Goal: Task Accomplishment & Management: Manage account settings

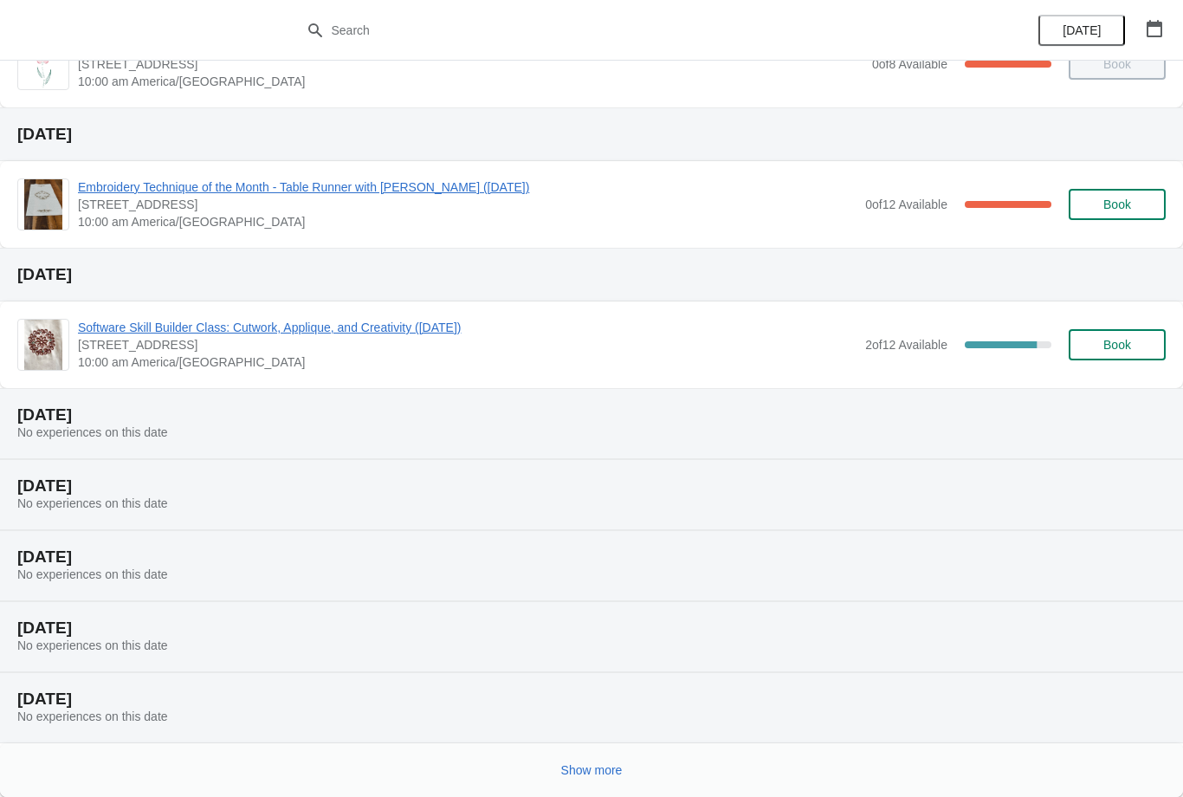
click at [600, 759] on button "Show more" at bounding box center [591, 769] width 75 height 31
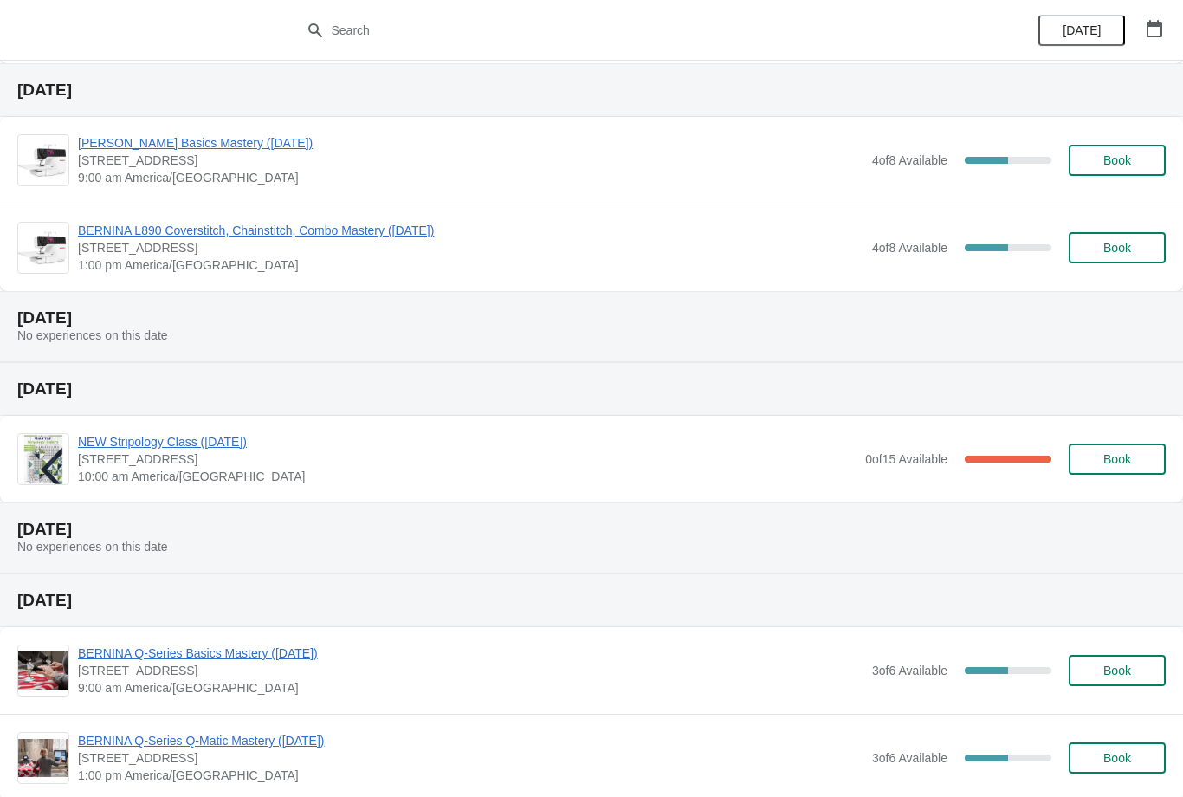
scroll to position [1160, 0]
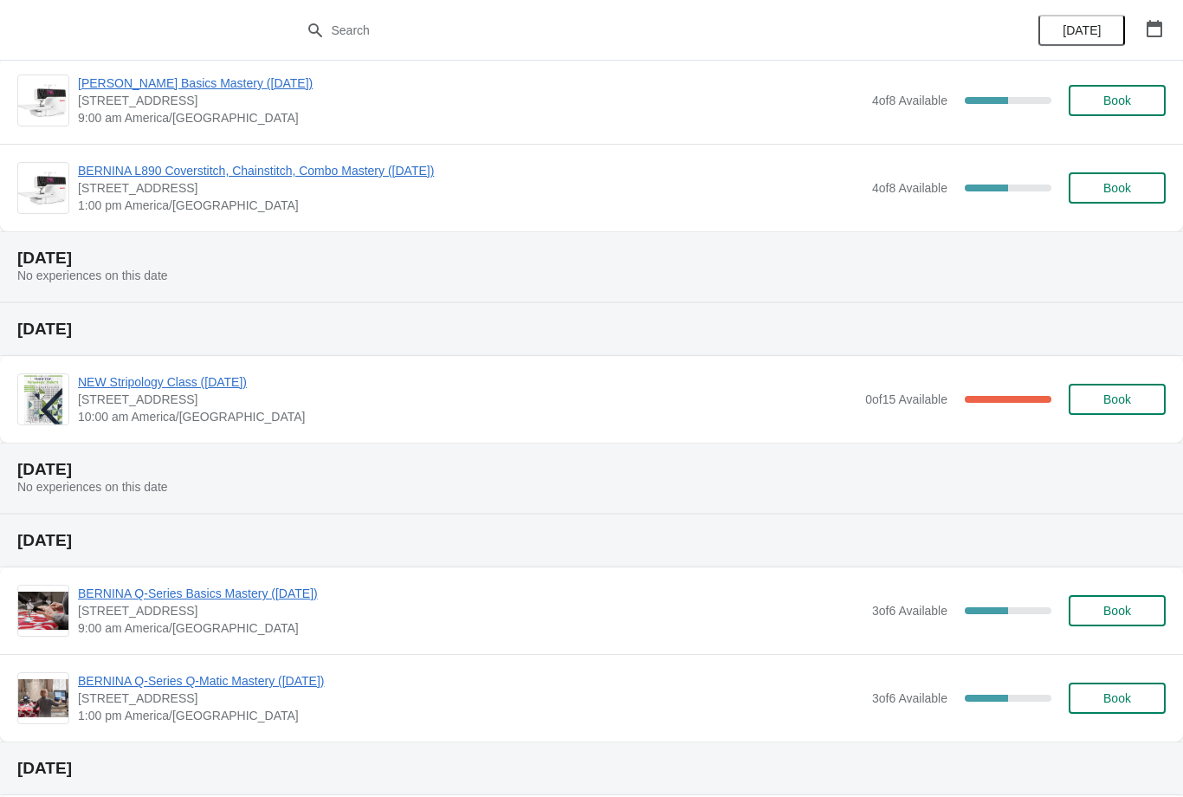
click at [284, 375] on span "NEW Stripology Class ([DATE])" at bounding box center [467, 381] width 779 height 17
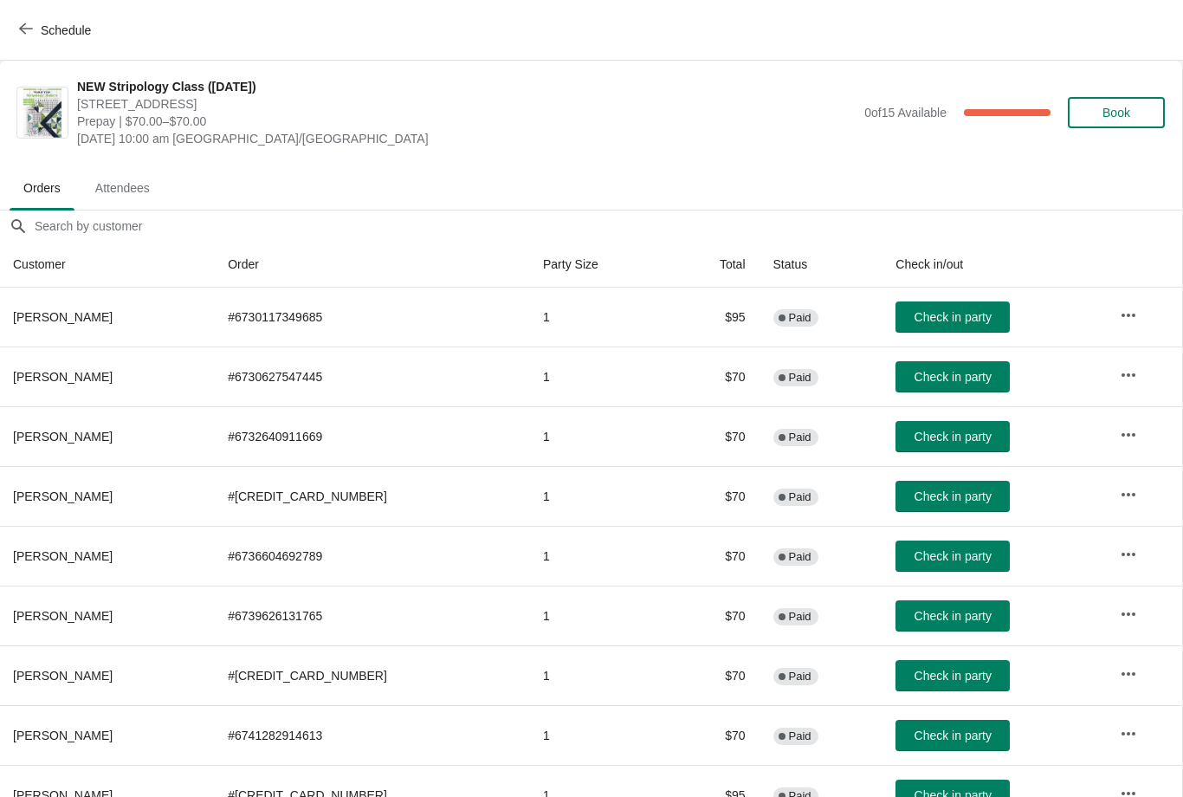
scroll to position [0, 1]
click at [123, 181] on span "Attendees" at bounding box center [122, 187] width 82 height 31
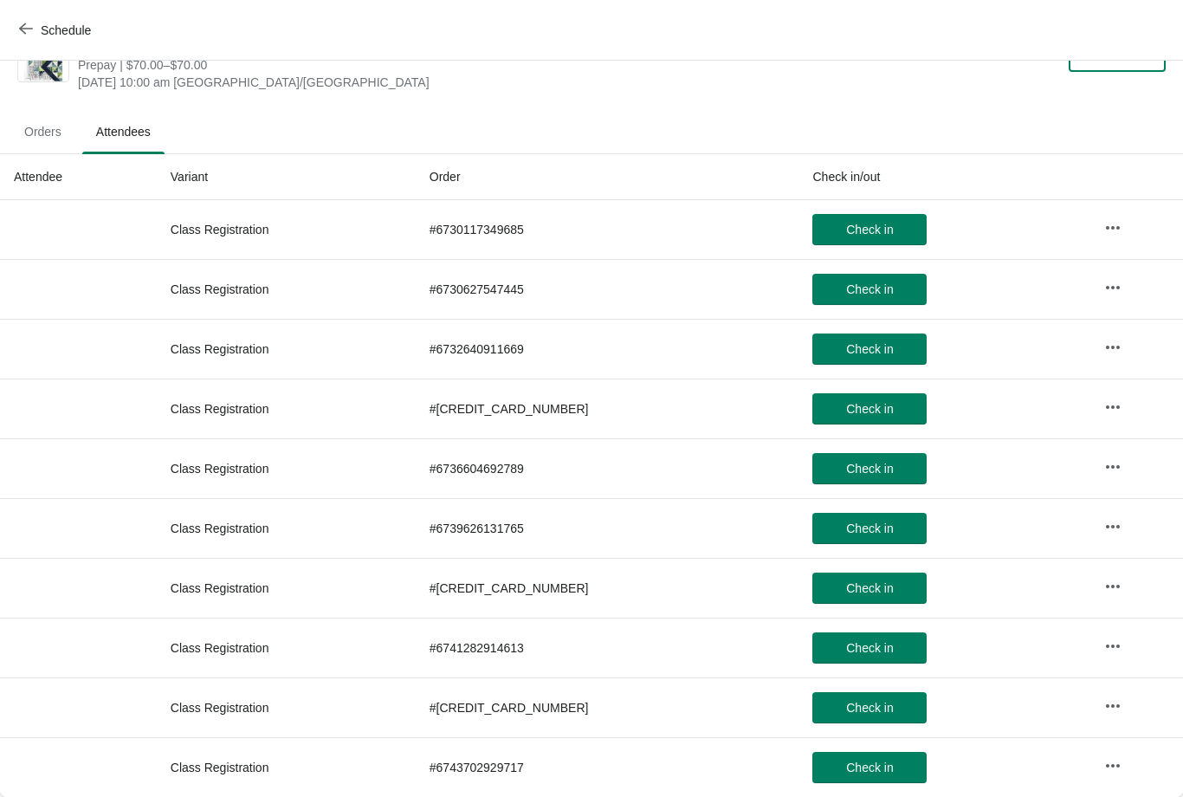
scroll to position [56, 0]
click at [42, 134] on span "Orders" at bounding box center [42, 131] width 65 height 31
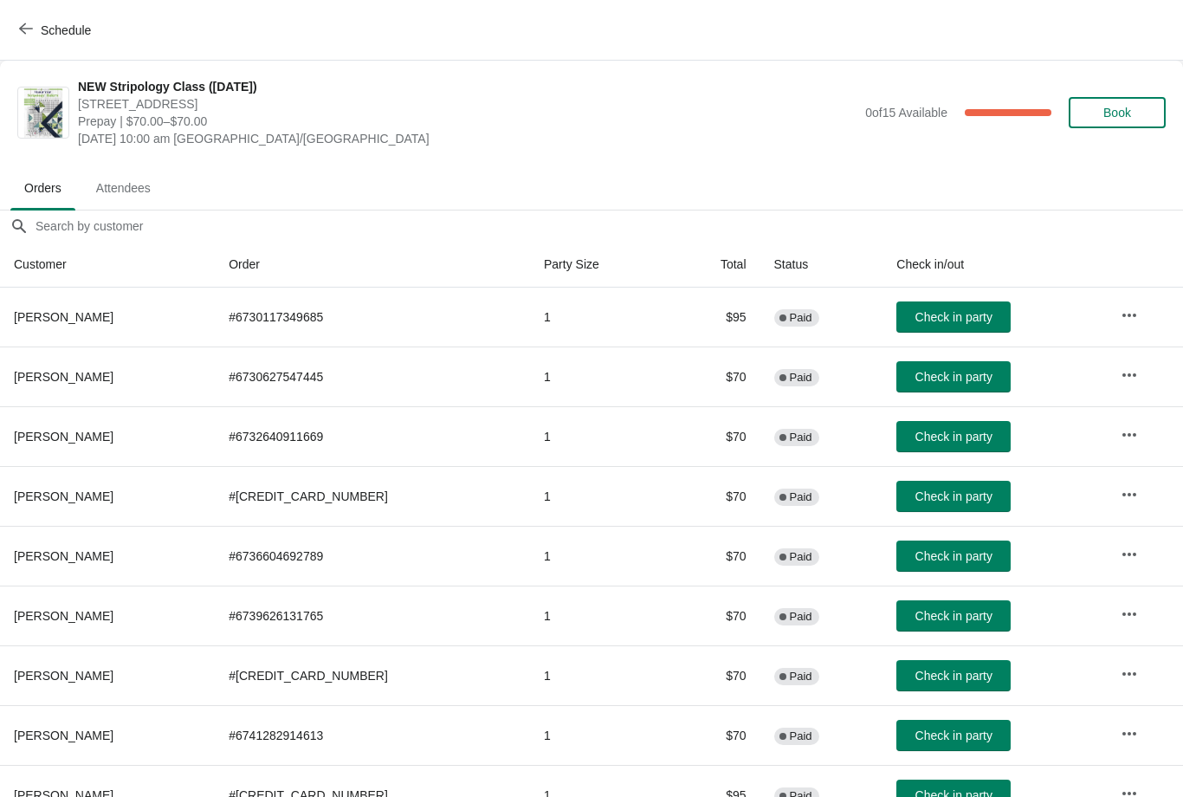
scroll to position [0, 0]
click at [109, 178] on span "Attendees" at bounding box center [123, 187] width 82 height 31
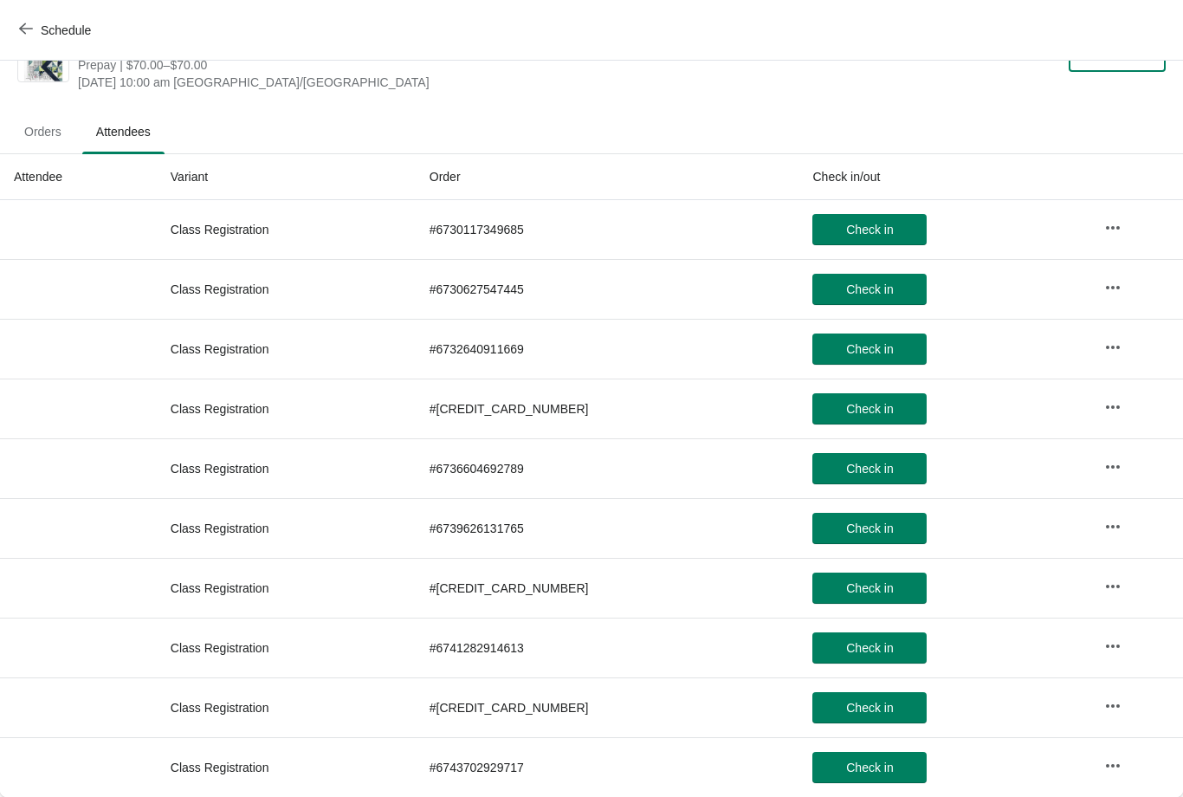
scroll to position [56, 0]
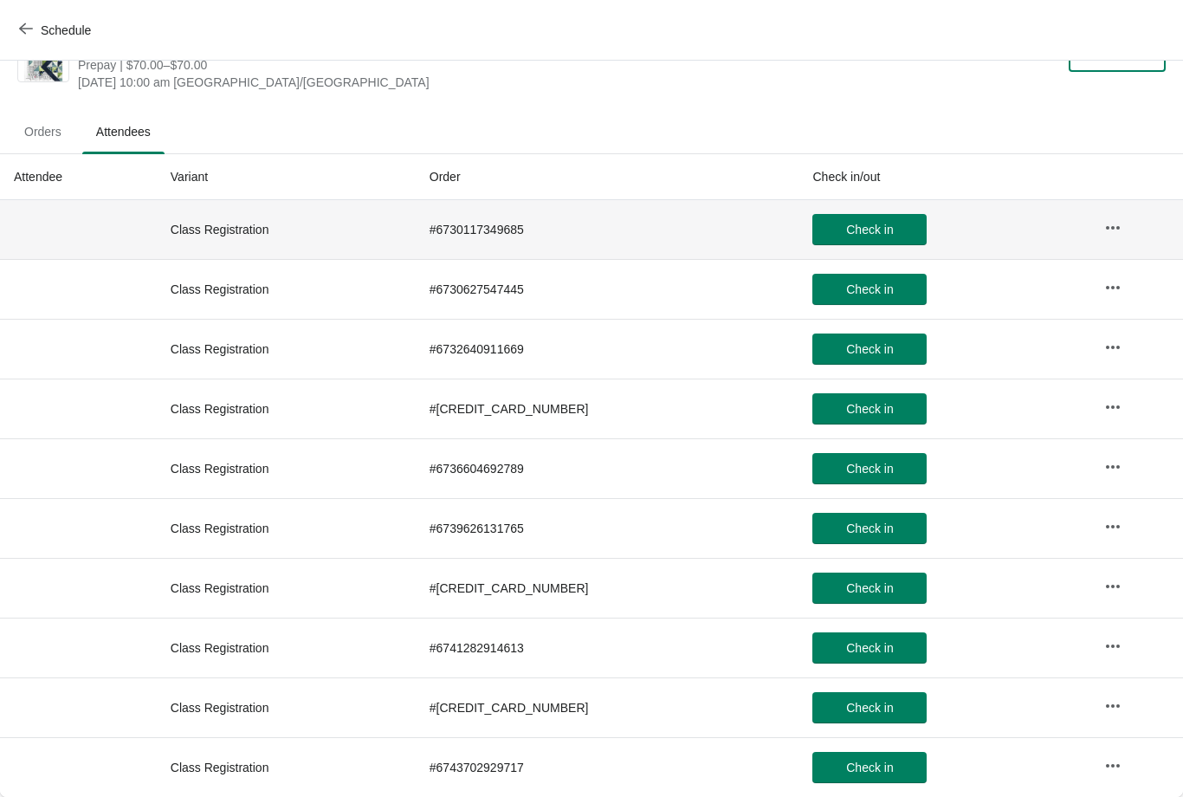
click at [54, 202] on th at bounding box center [78, 229] width 157 height 59
click at [70, 330] on th at bounding box center [78, 349] width 157 height 60
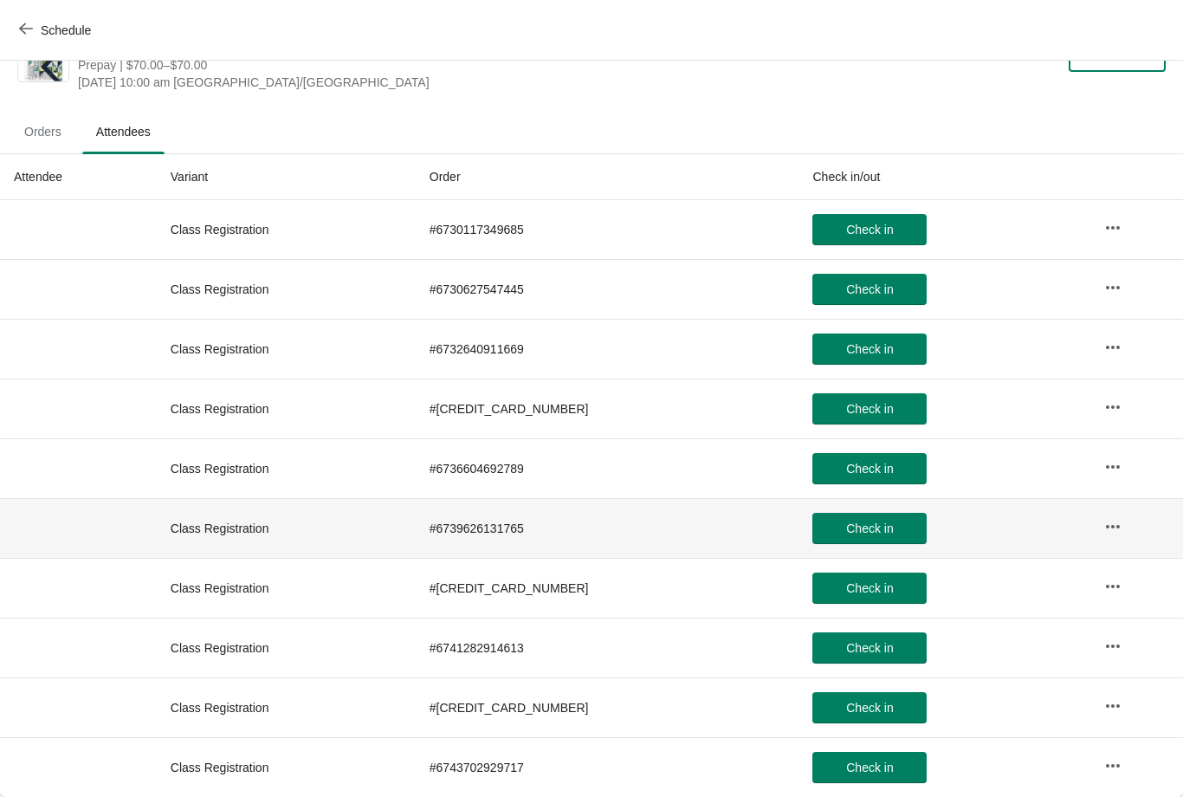
click at [58, 503] on th at bounding box center [78, 528] width 157 height 60
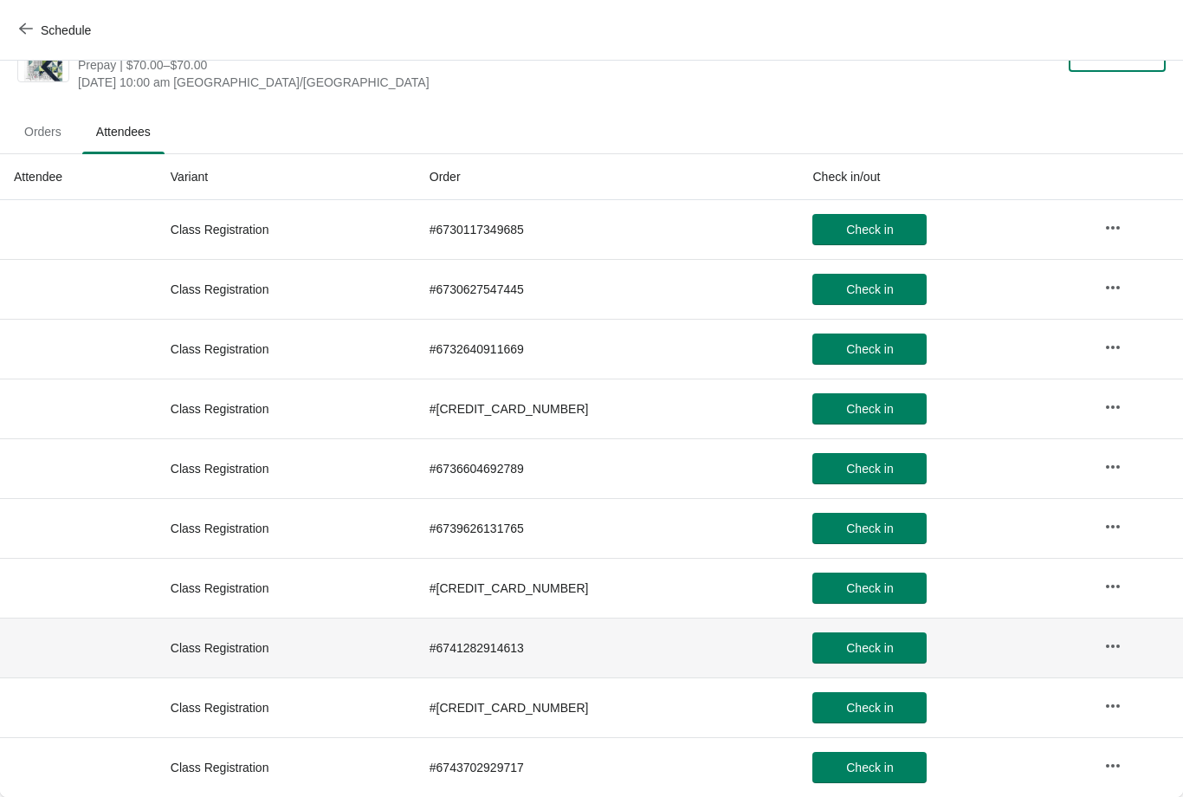
click at [87, 663] on th at bounding box center [78, 648] width 157 height 60
click at [67, 740] on th at bounding box center [78, 767] width 157 height 60
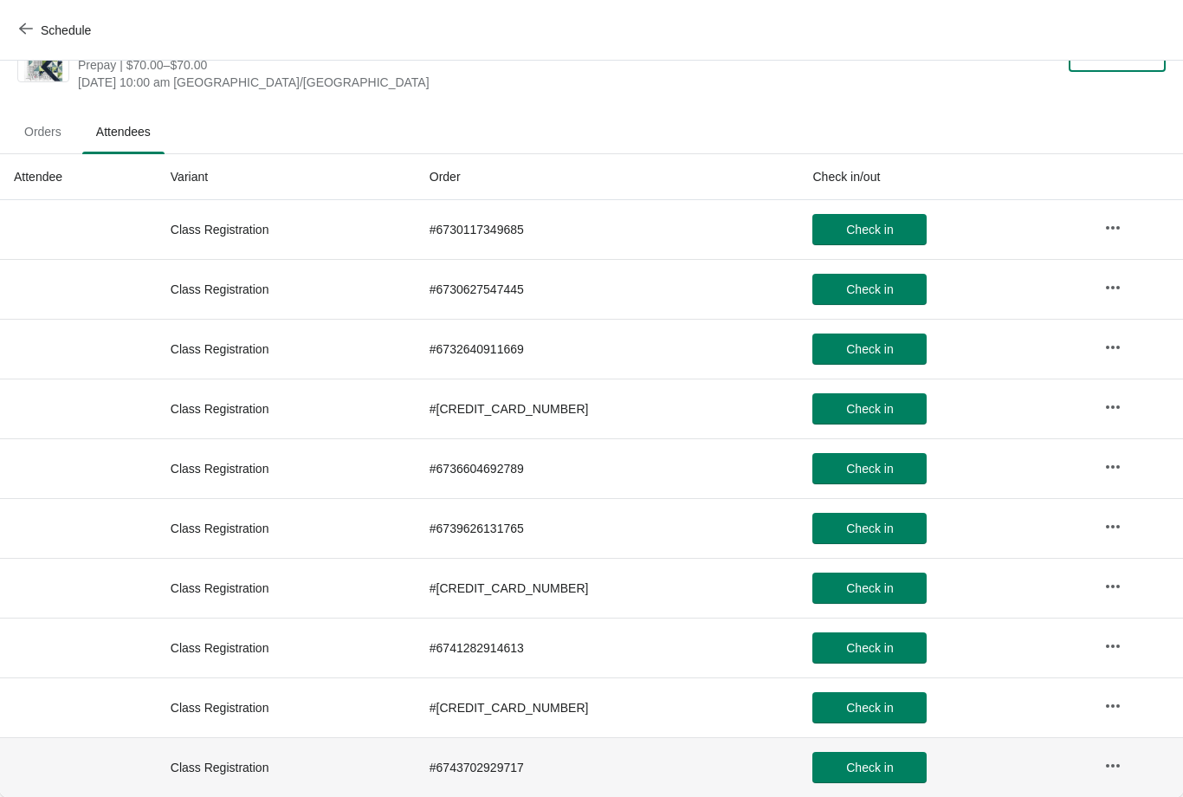
click at [63, 780] on th at bounding box center [78, 767] width 157 height 60
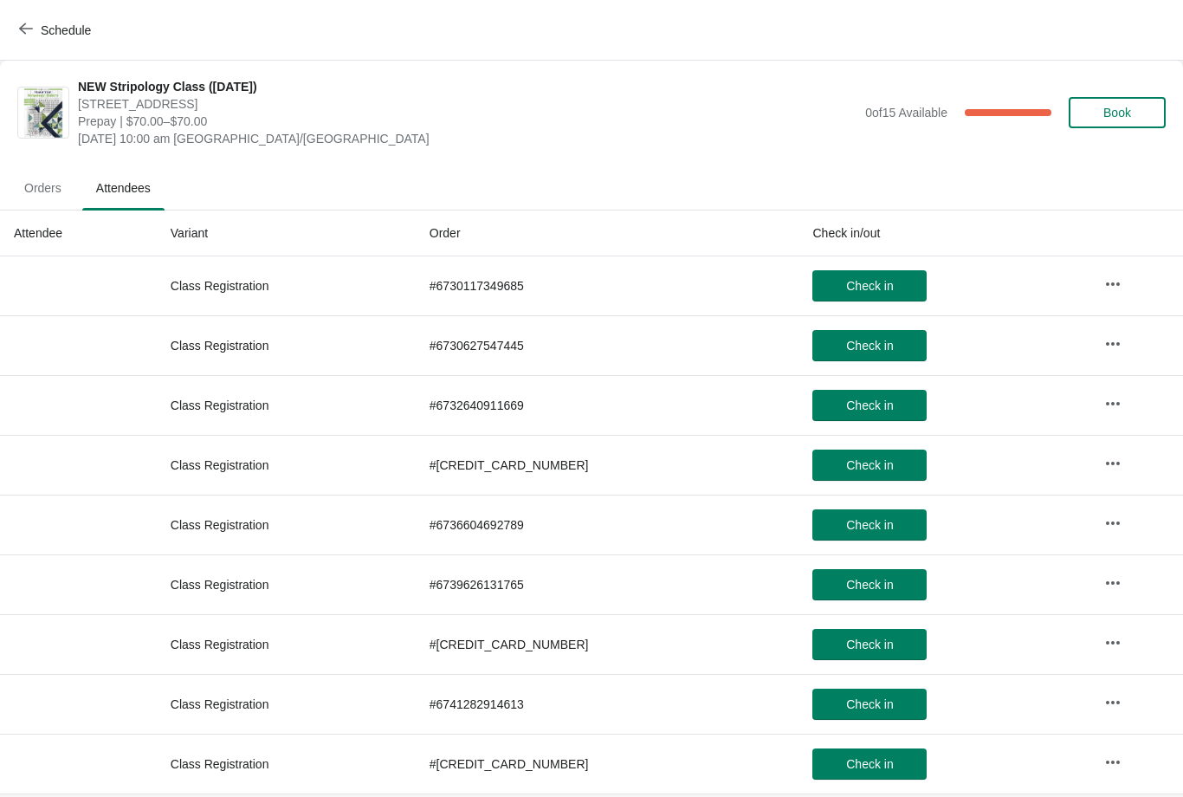
scroll to position [0, 0]
click at [48, 20] on button "Schedule" at bounding box center [57, 30] width 96 height 31
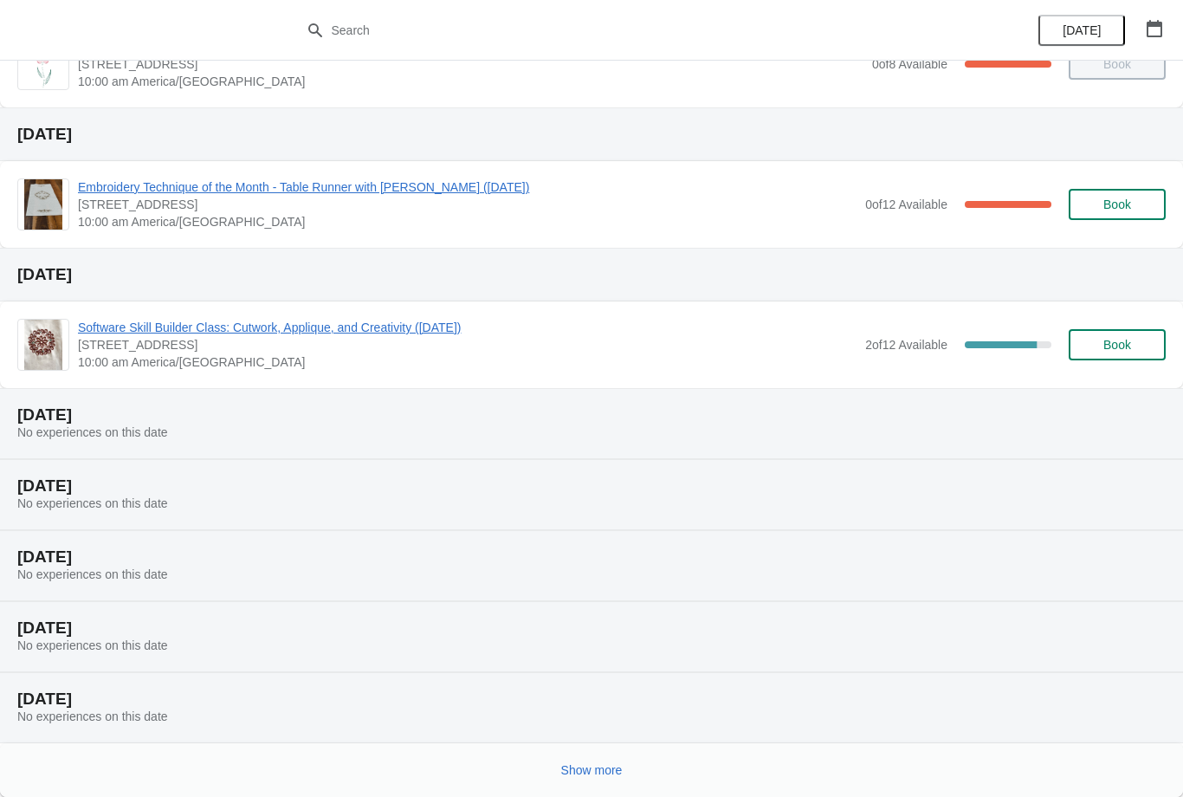
scroll to position [139, 0]
click at [591, 779] on button "Show more" at bounding box center [591, 769] width 75 height 31
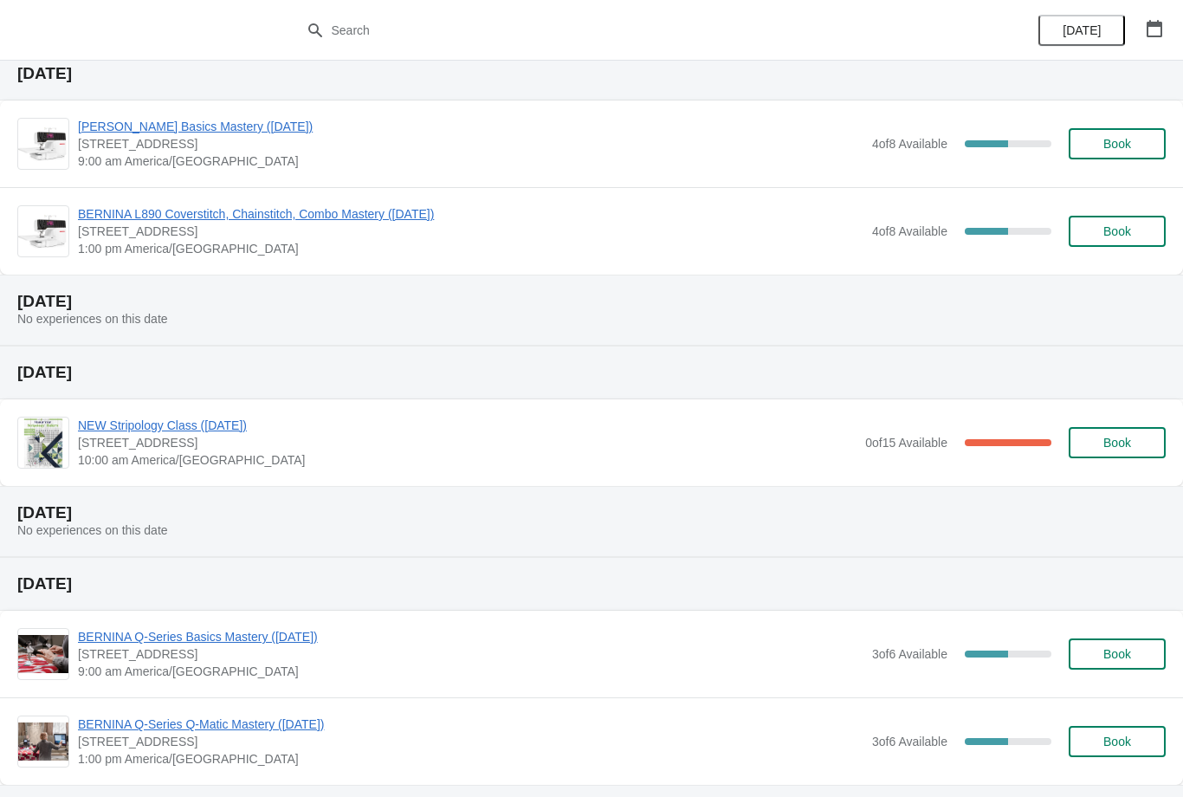
scroll to position [1124, 0]
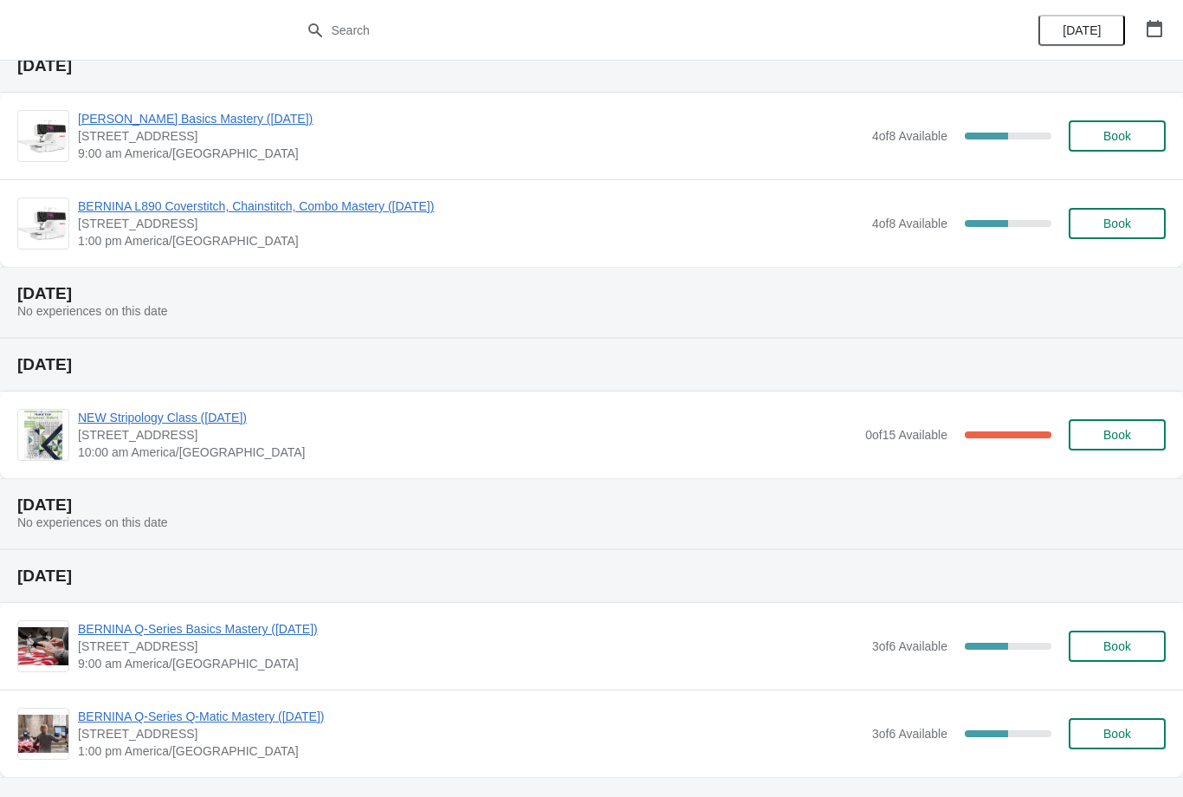
click at [909, 463] on div "NEW Stripology Class ([DATE]) [STREET_ADDRESS] 10:00 am America/[GEOGRAPHIC_DAT…" at bounding box center [591, 434] width 1183 height 87
click at [303, 411] on span "NEW Stripology Class ([DATE])" at bounding box center [467, 417] width 779 height 17
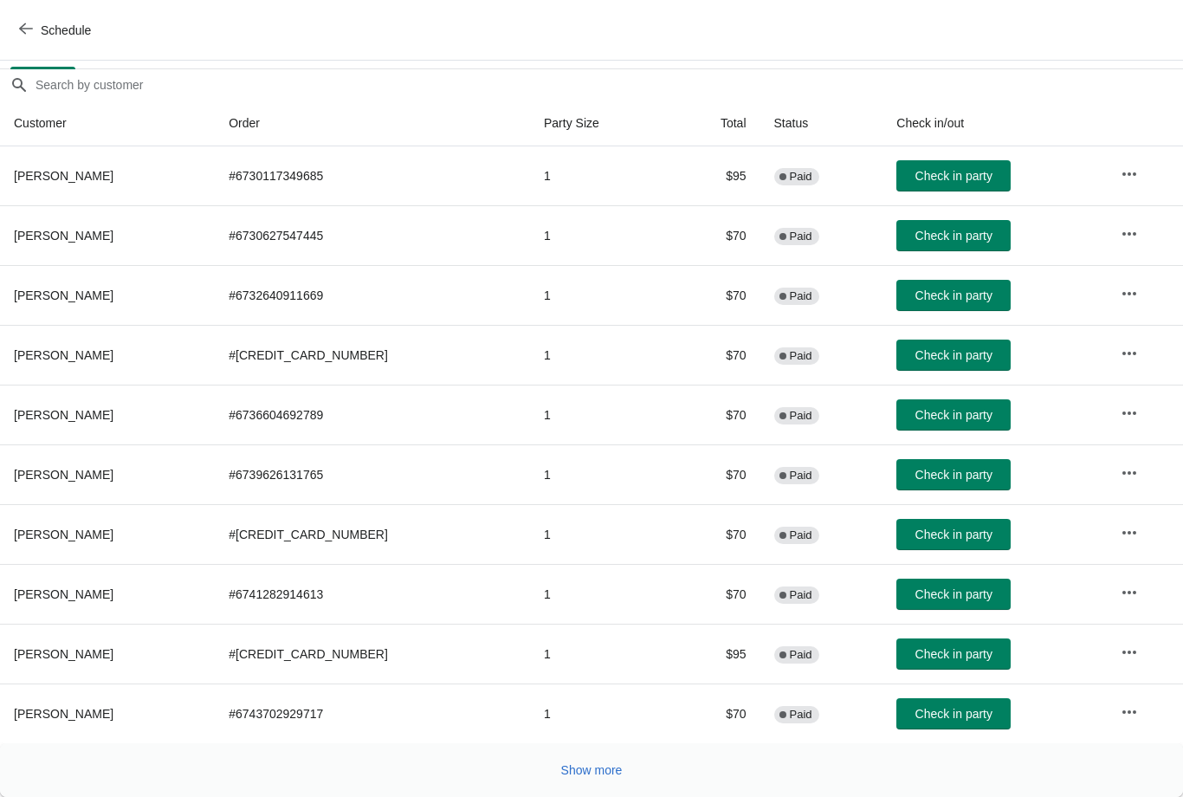
scroll to position [141, 0]
click at [591, 773] on span "Show more" at bounding box center [591, 770] width 61 height 14
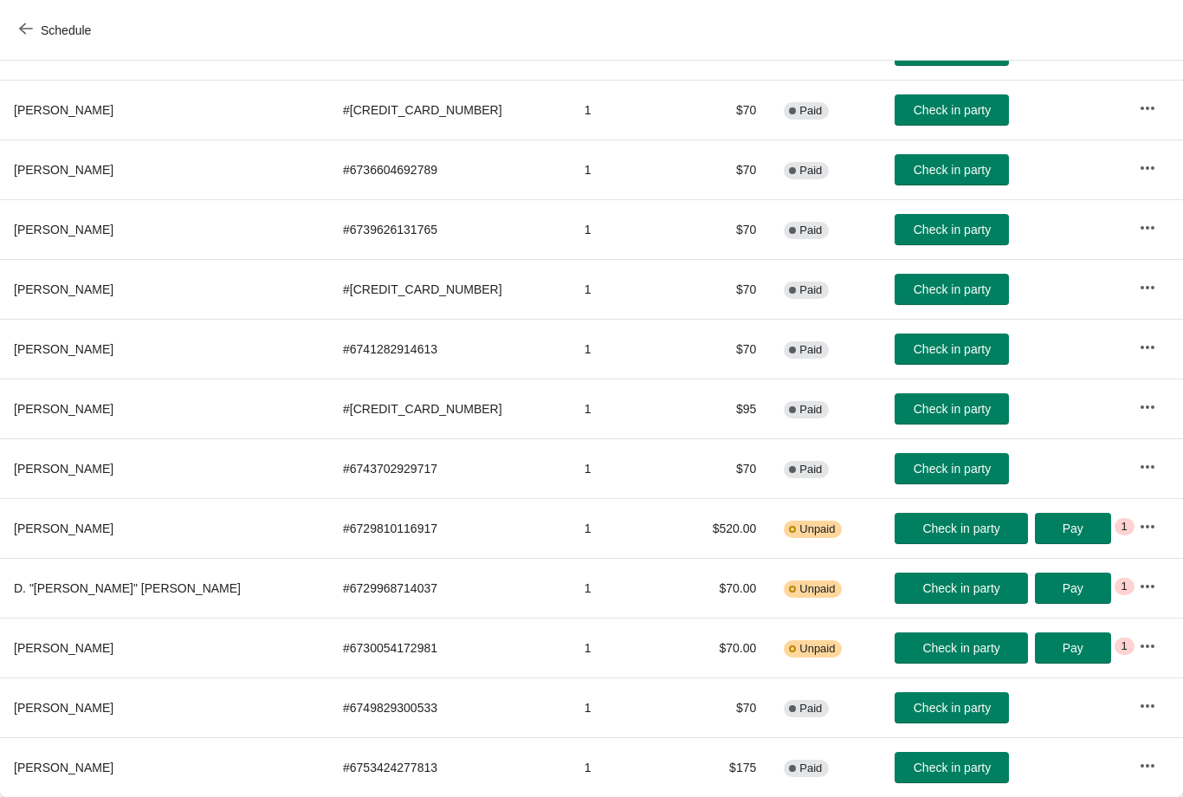
scroll to position [386, 0]
click at [1141, 765] on icon "button" at bounding box center [1148, 765] width 14 height 3
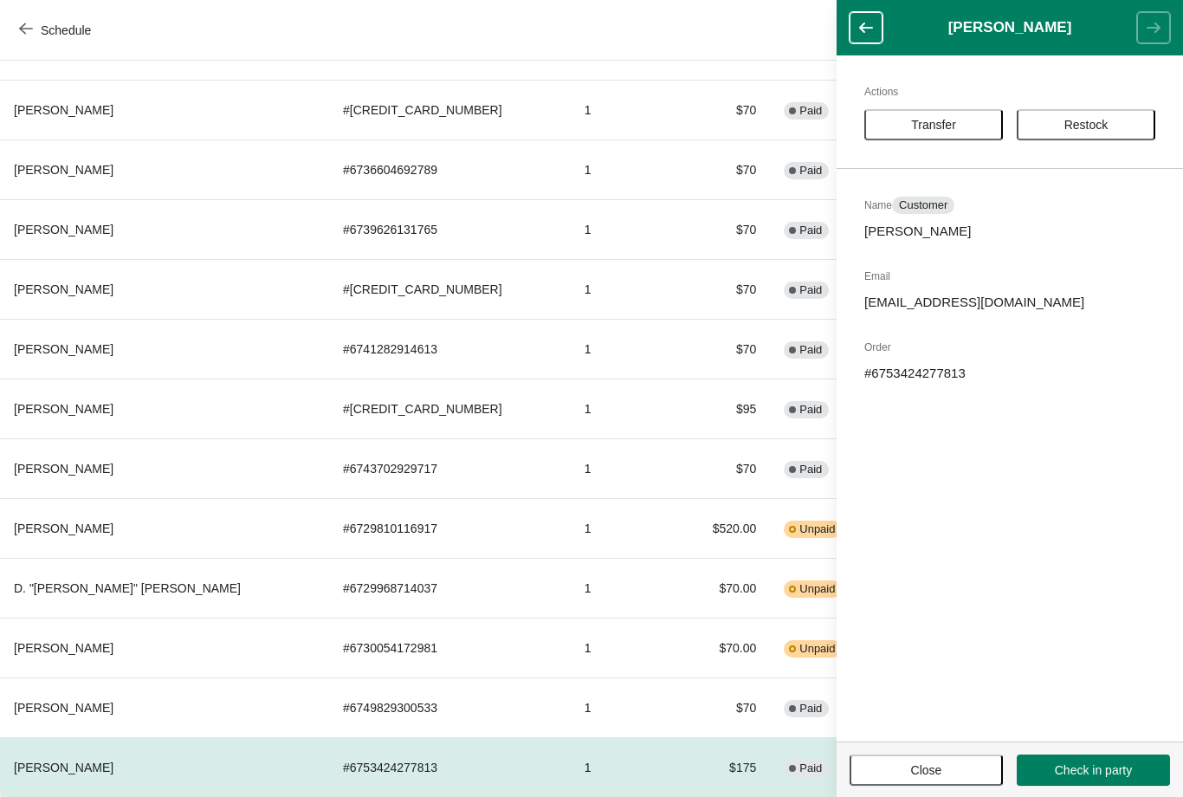
click at [939, 774] on span "Close" at bounding box center [926, 770] width 31 height 14
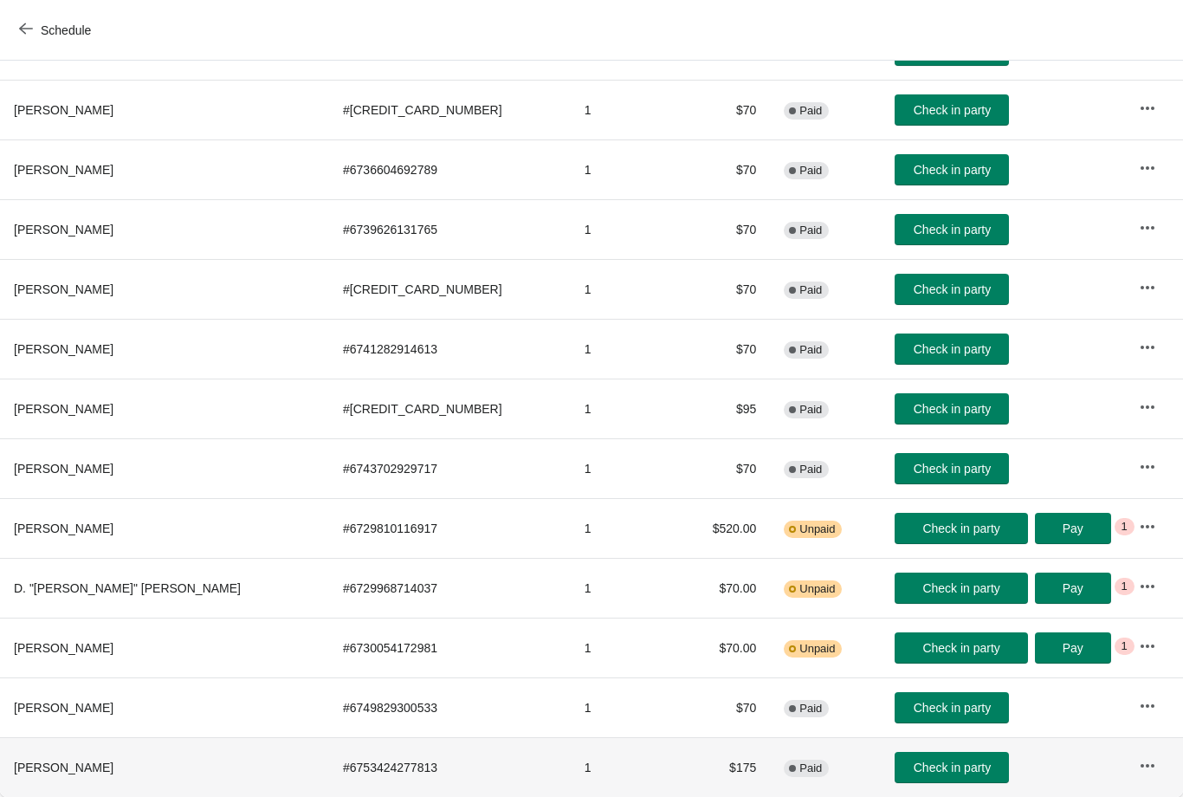
click at [190, 756] on th "[PERSON_NAME]" at bounding box center [164, 767] width 329 height 60
